Goal: Find specific page/section: Find specific page/section

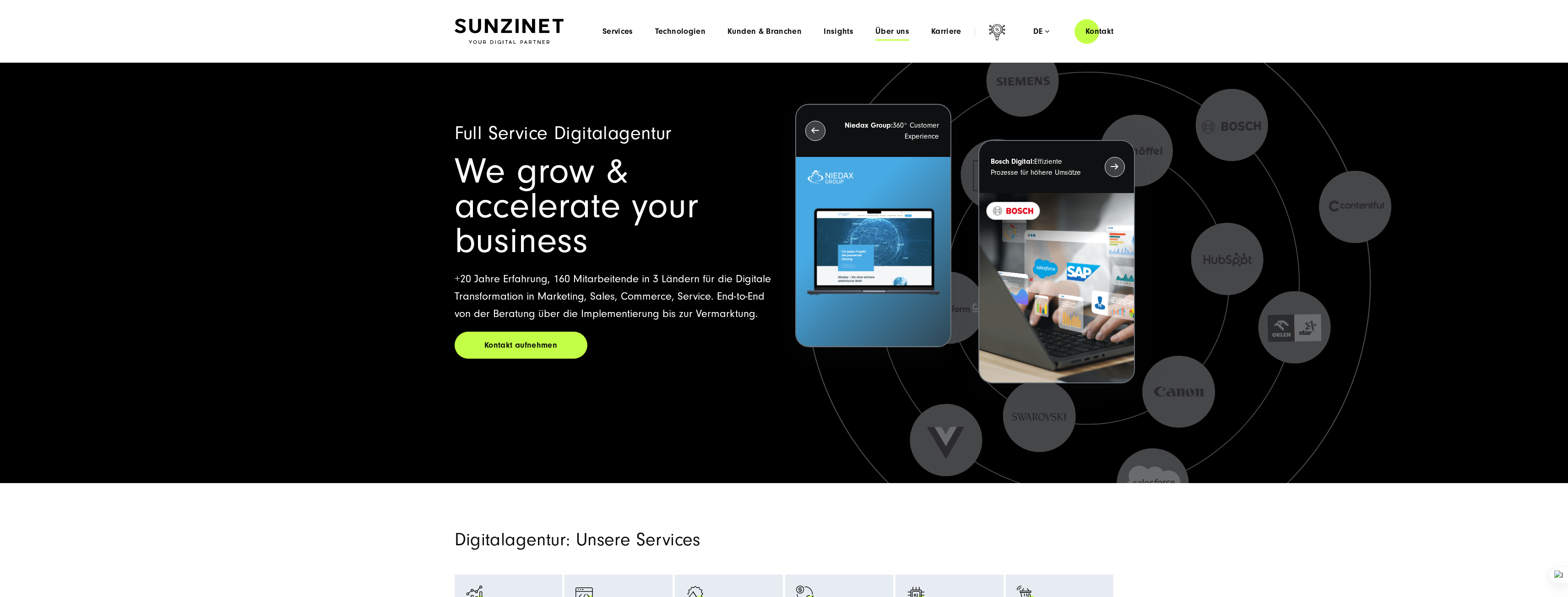
click at [892, 31] on span "Über uns" at bounding box center [893, 32] width 34 height 9
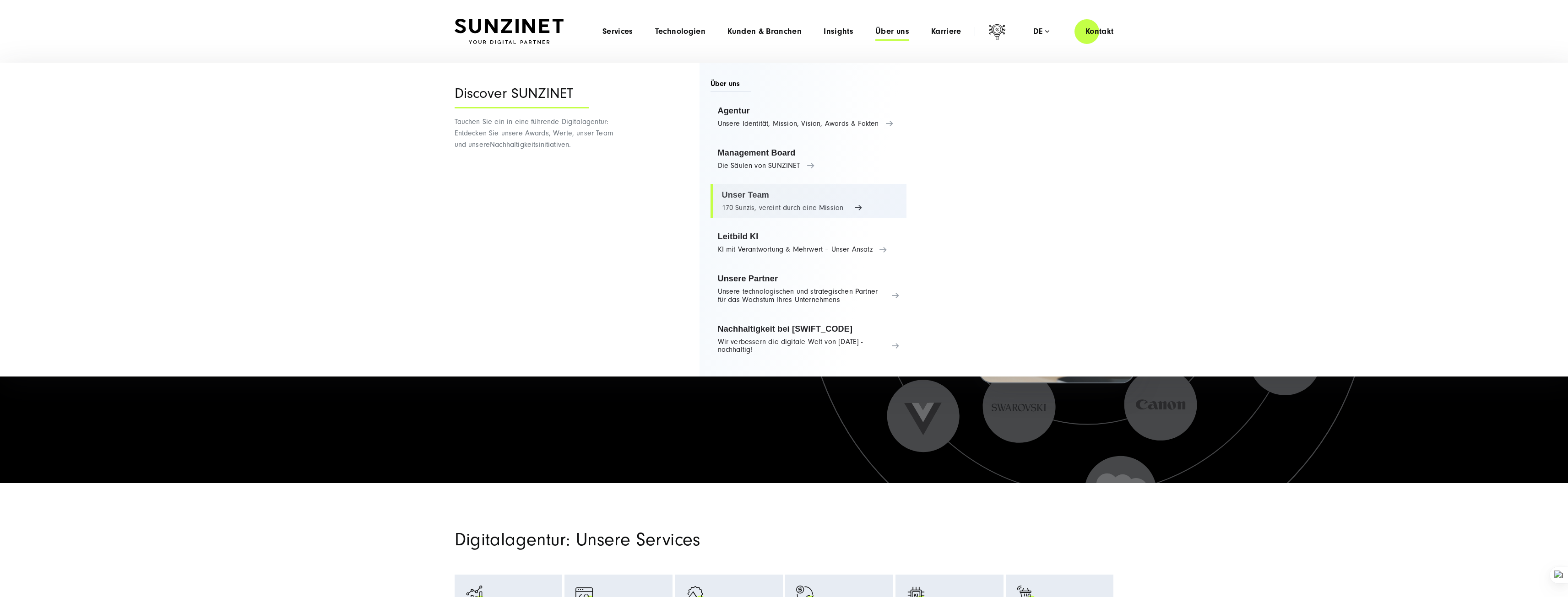
click at [765, 193] on link "Unser Team 170 Sunzis, vereint durch eine Mission" at bounding box center [809, 201] width 197 height 35
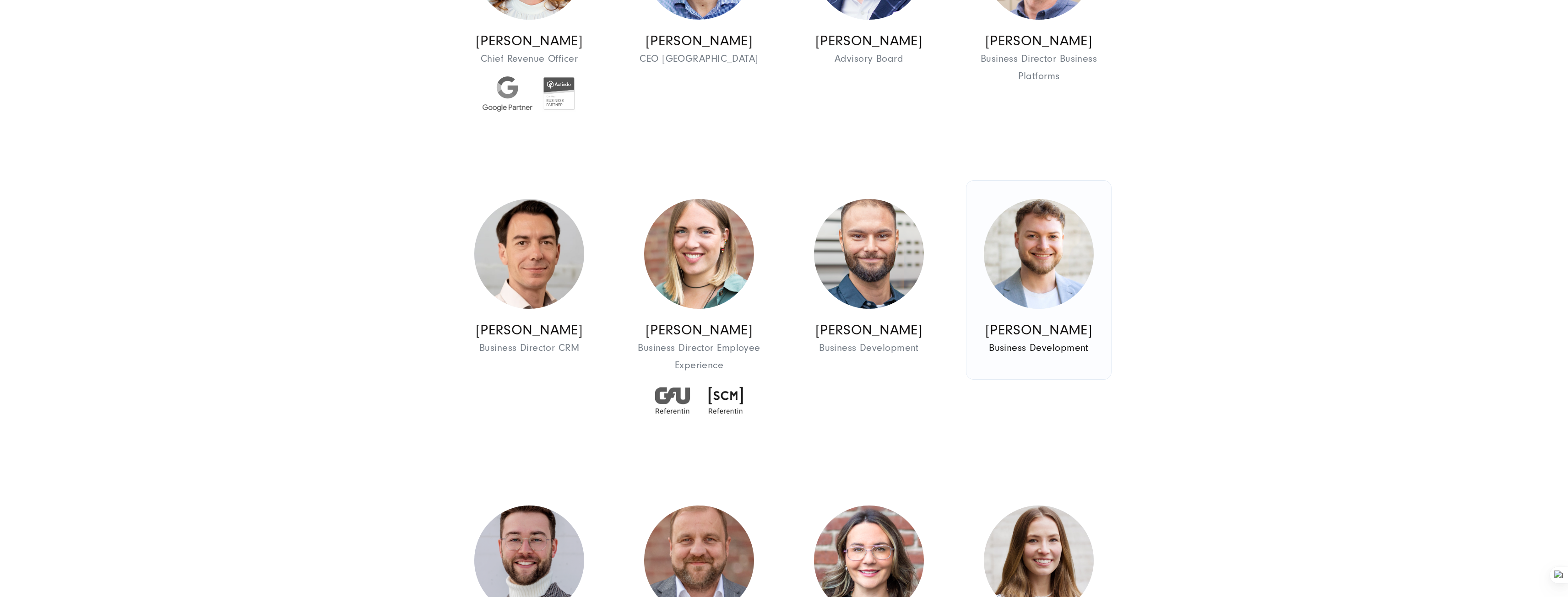
click at [1026, 270] on img at bounding box center [1039, 253] width 110 height 110
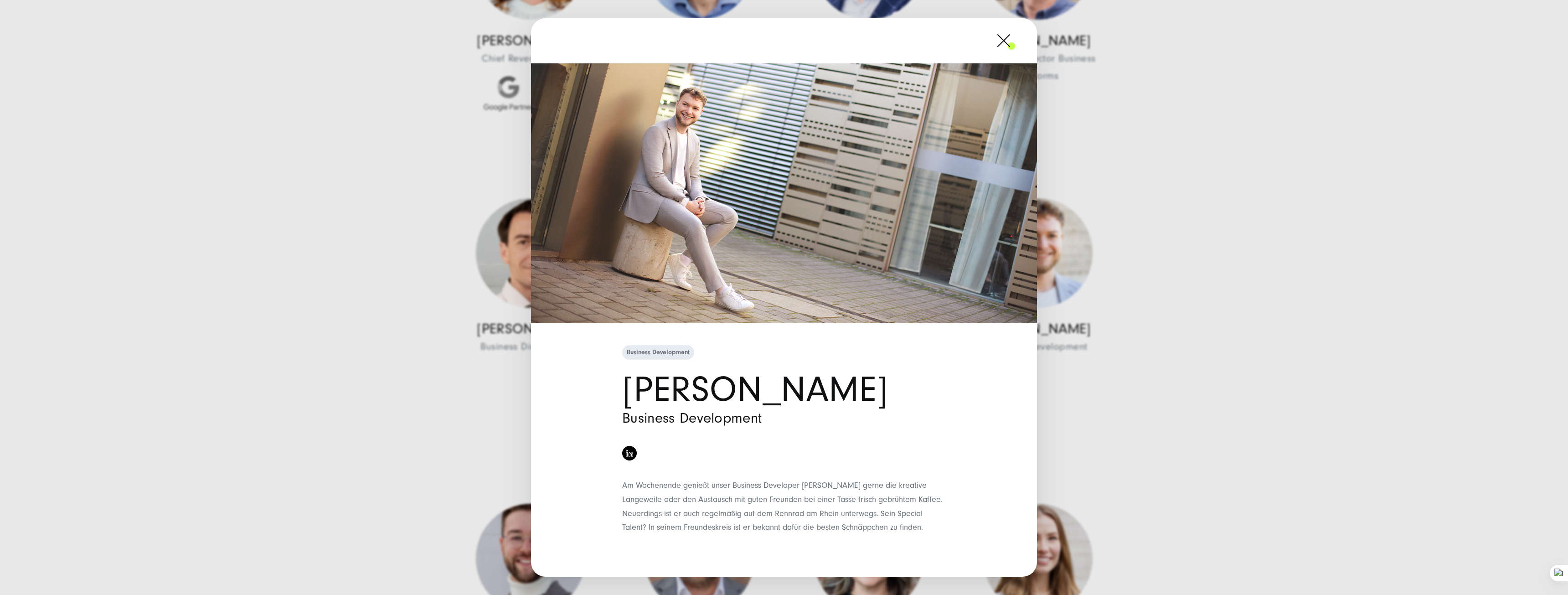
click at [1183, 171] on div "Business Development [PERSON_NAME] Business Development" at bounding box center [784, 298] width 1568 height 595
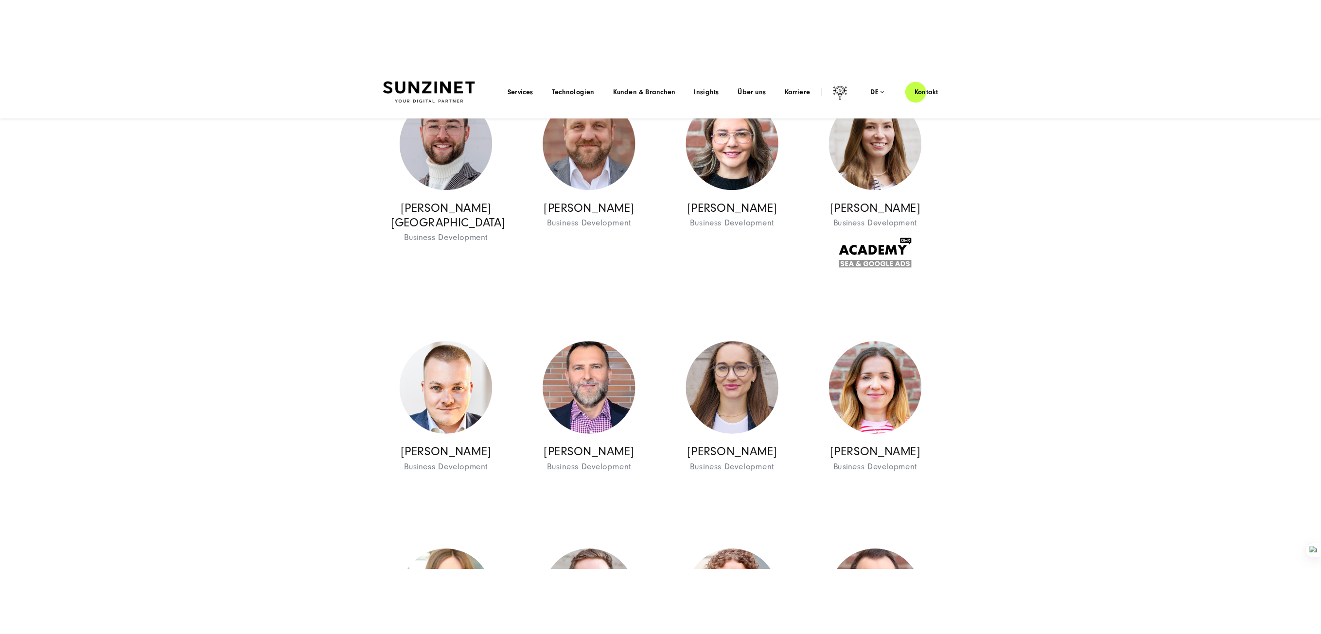
scroll to position [1306, 0]
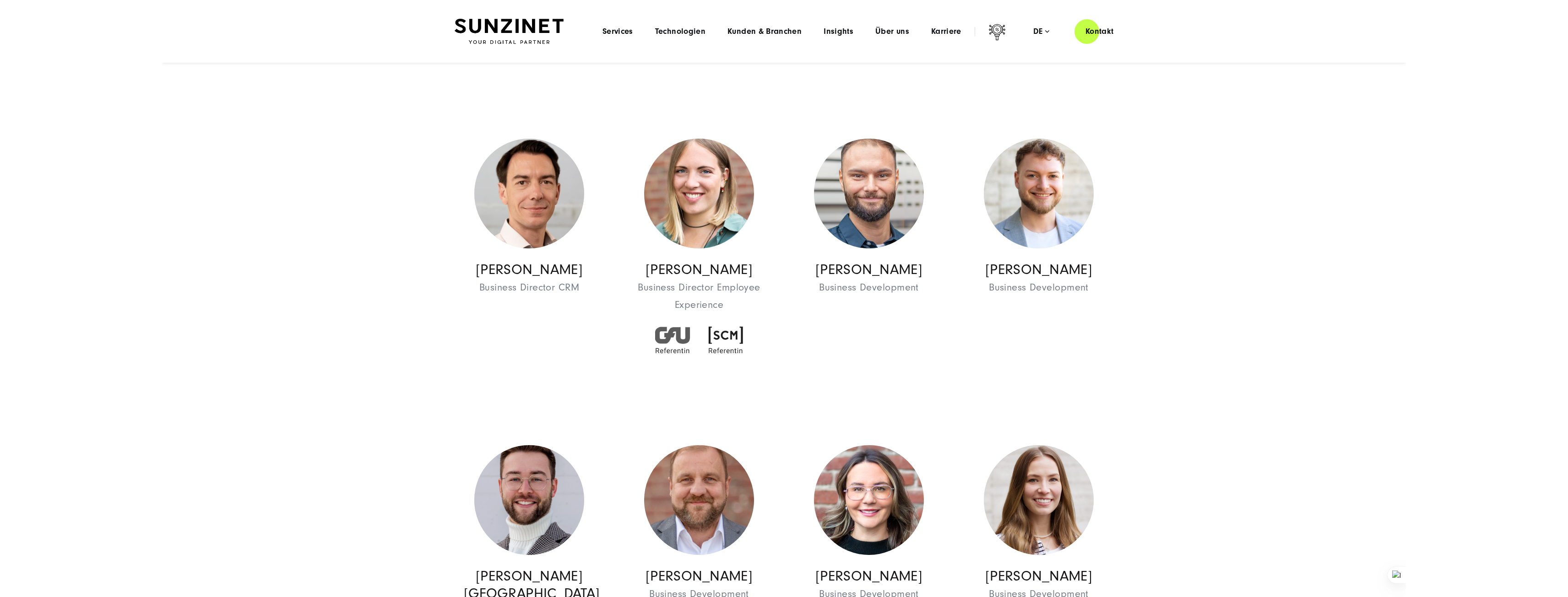
scroll to position [859, 0]
